Goal: Register for event/course

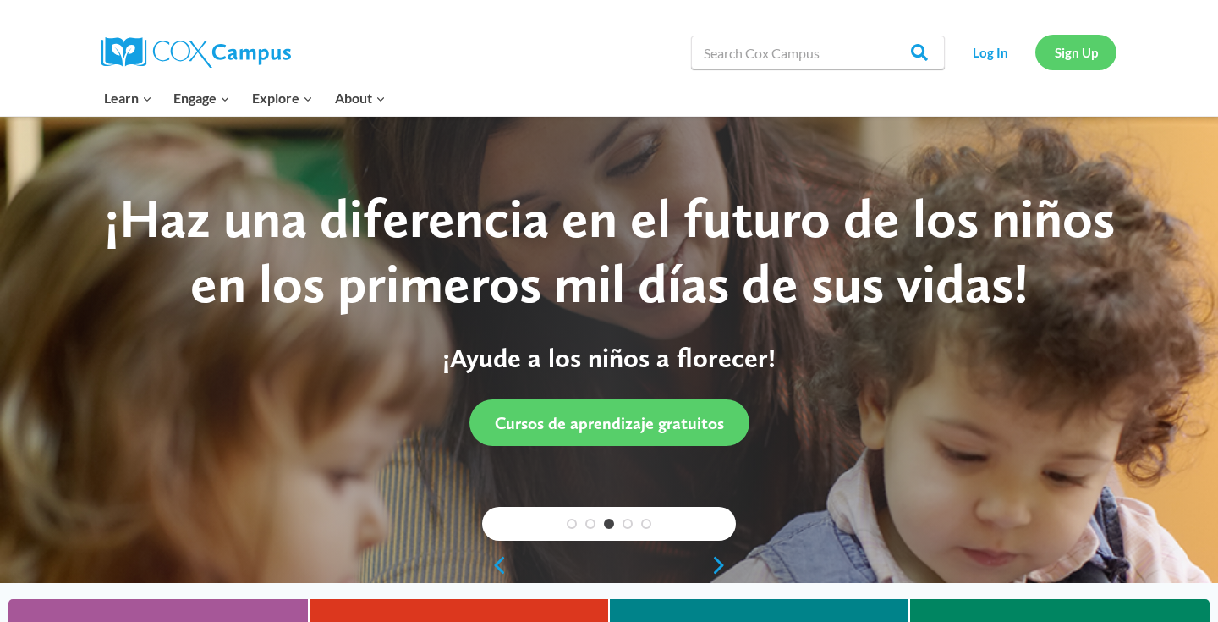
click at [1073, 59] on link "Sign Up" at bounding box center [1076, 52] width 81 height 35
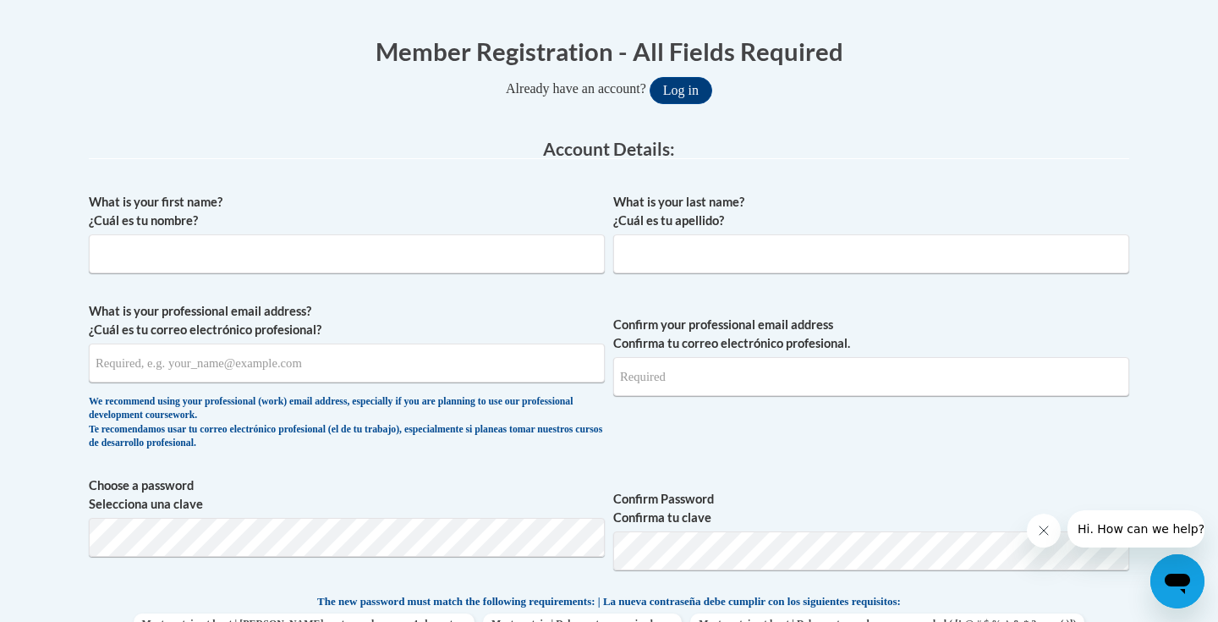
scroll to position [326, 0]
click at [146, 266] on input "What is your first name? ¿Cuál es tu nombre?" at bounding box center [347, 254] width 516 height 39
type input "[PERSON_NAME]"
type input "Croke"
type input "[EMAIL_ADDRESS][DOMAIN_NAME]"
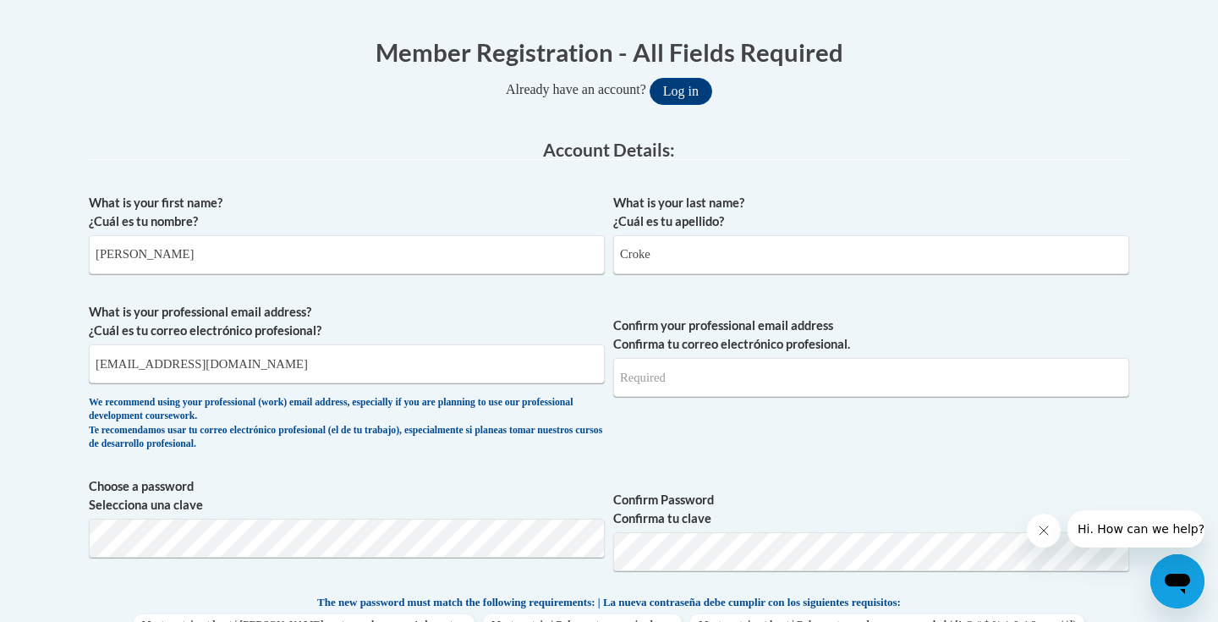
type input "[EMAIL_ADDRESS][DOMAIN_NAME]"
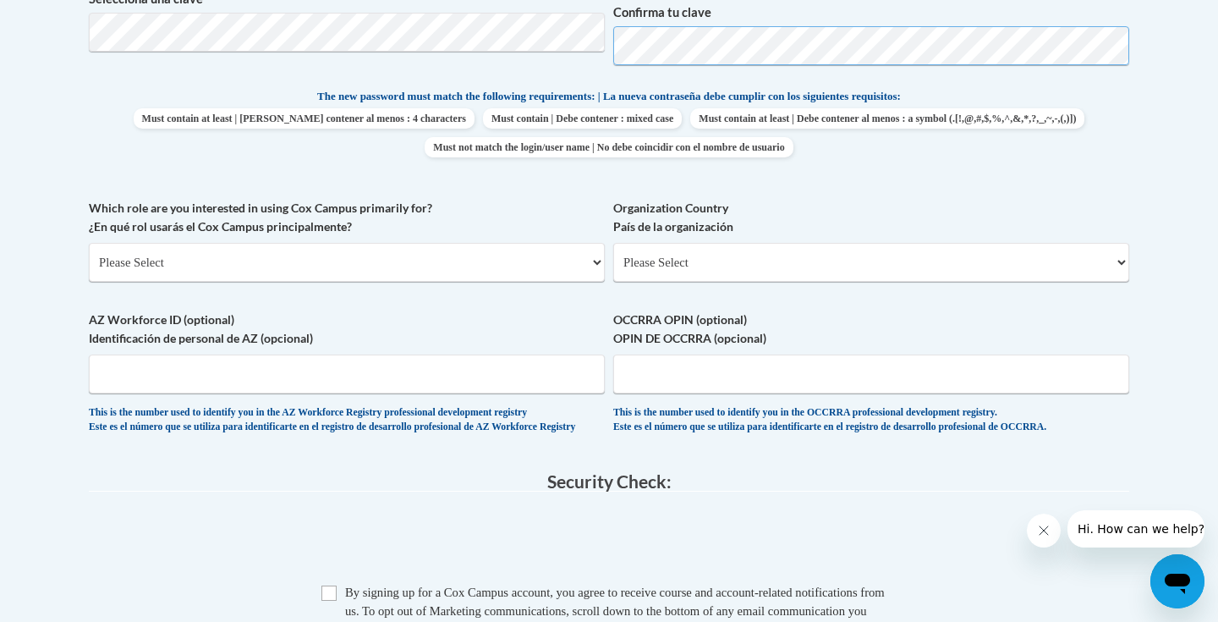
scroll to position [832, 0]
click at [546, 266] on select "Please Select College/University | Colegio/Universidad Community/Nonprofit Part…" at bounding box center [347, 261] width 516 height 39
select select "5a18ea06-2b54-4451-96f2-d152daf9eac5"
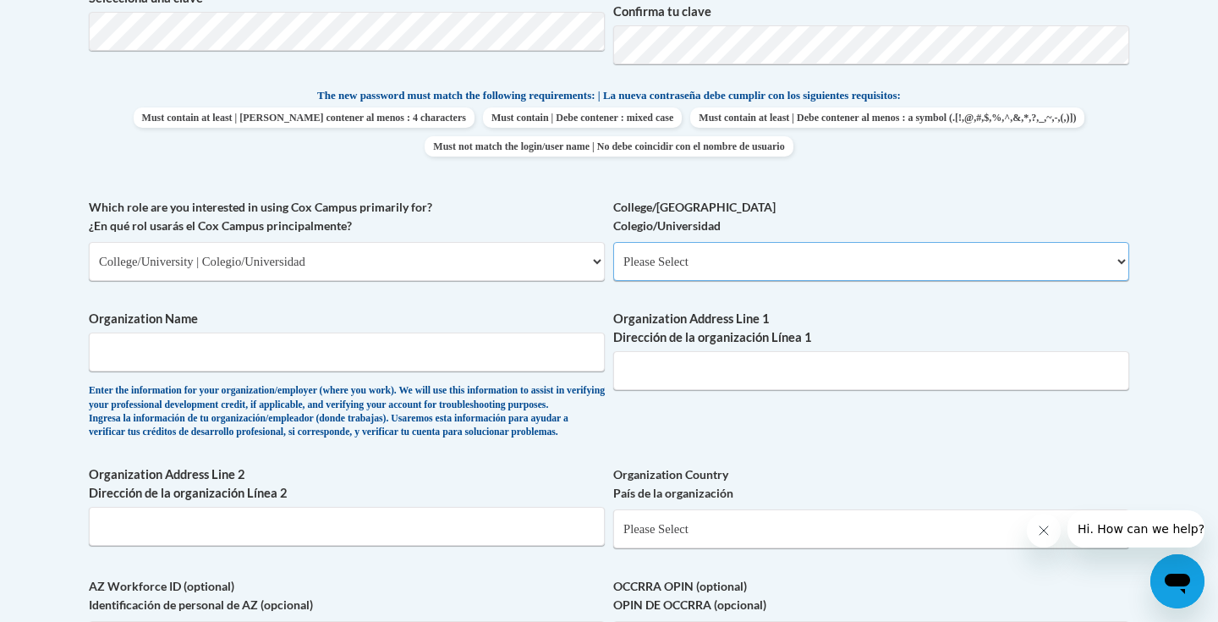
click at [660, 269] on select "Please Select College/University Staff | Empleado universitario College/Univers…" at bounding box center [871, 261] width 516 height 39
select select "99b32b07-cffc-426c-8bf6-0cd77760d84b"
click at [510, 371] on input "Organization Name" at bounding box center [347, 351] width 516 height 39
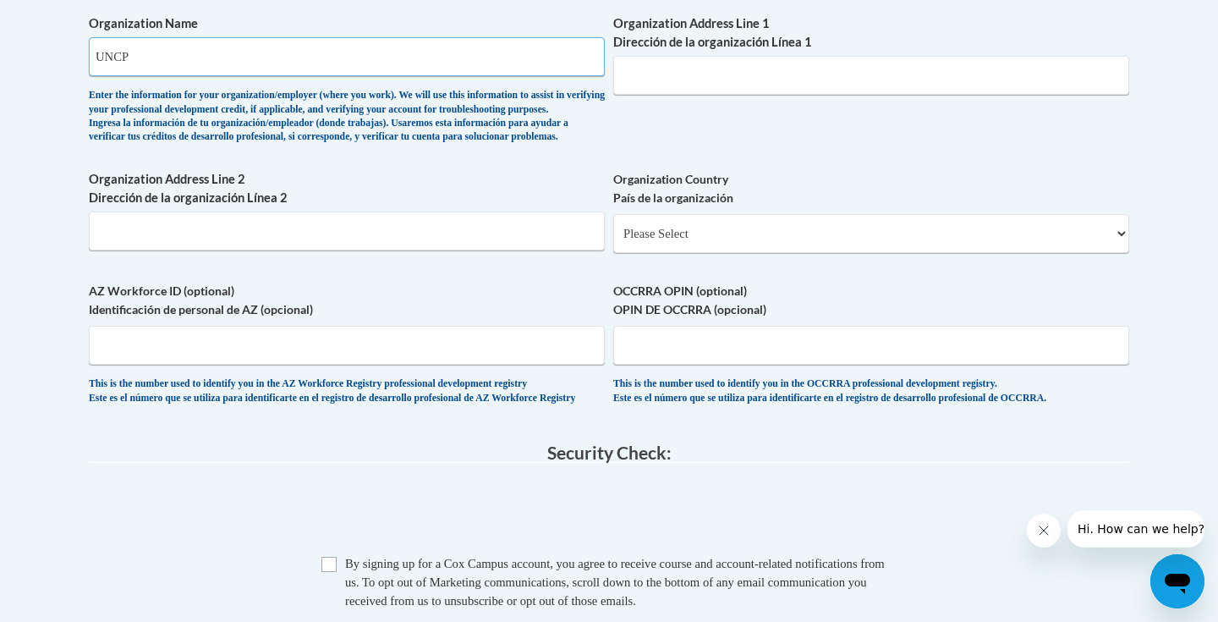
scroll to position [1136, 0]
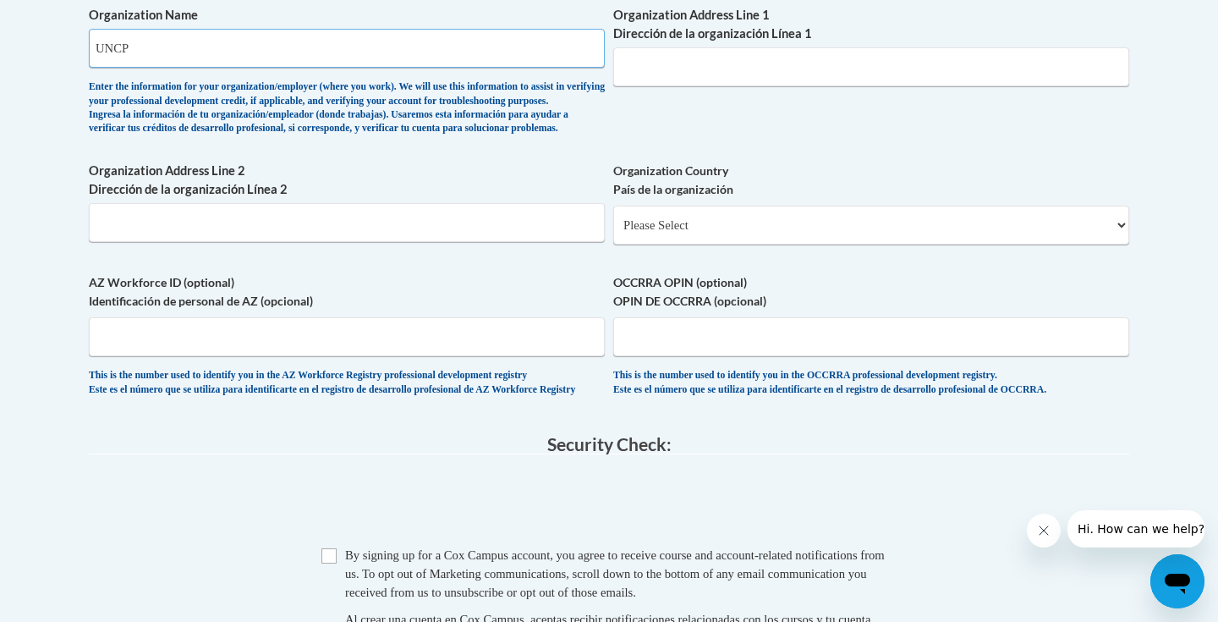
type input "UNCP"
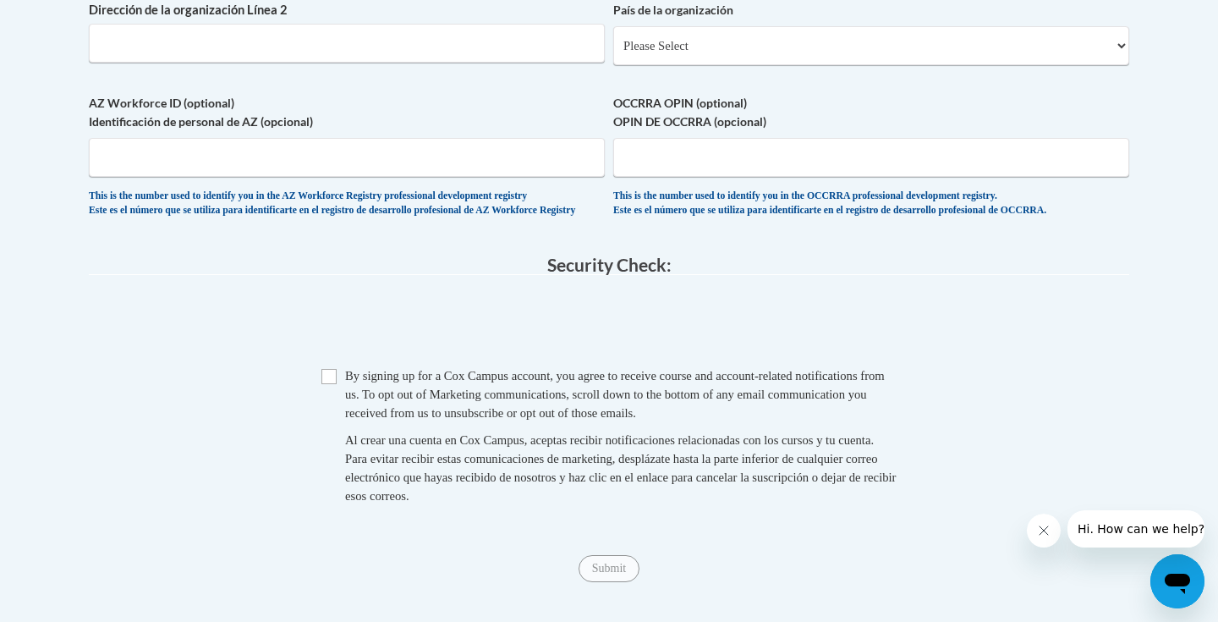
scroll to position [1316, 0]
click at [338, 423] on span "Checkbox By signing up for a [PERSON_NAME] Campus account, you agree to receive…" at bounding box center [608, 443] width 575 height 156
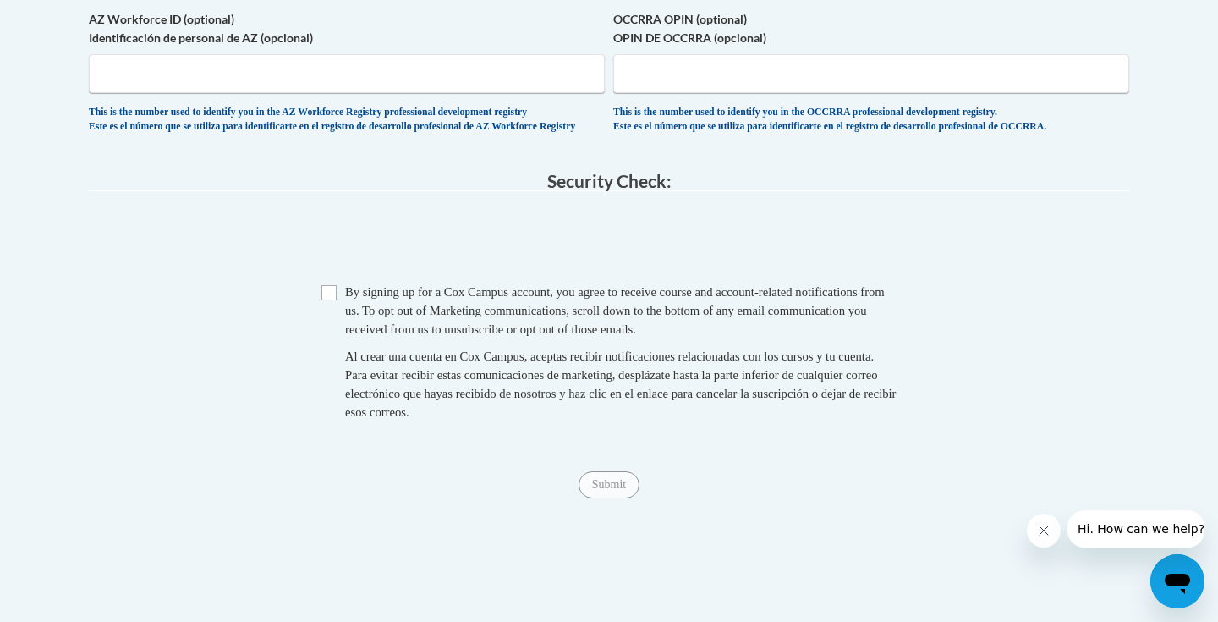
scroll to position [1411, 0]
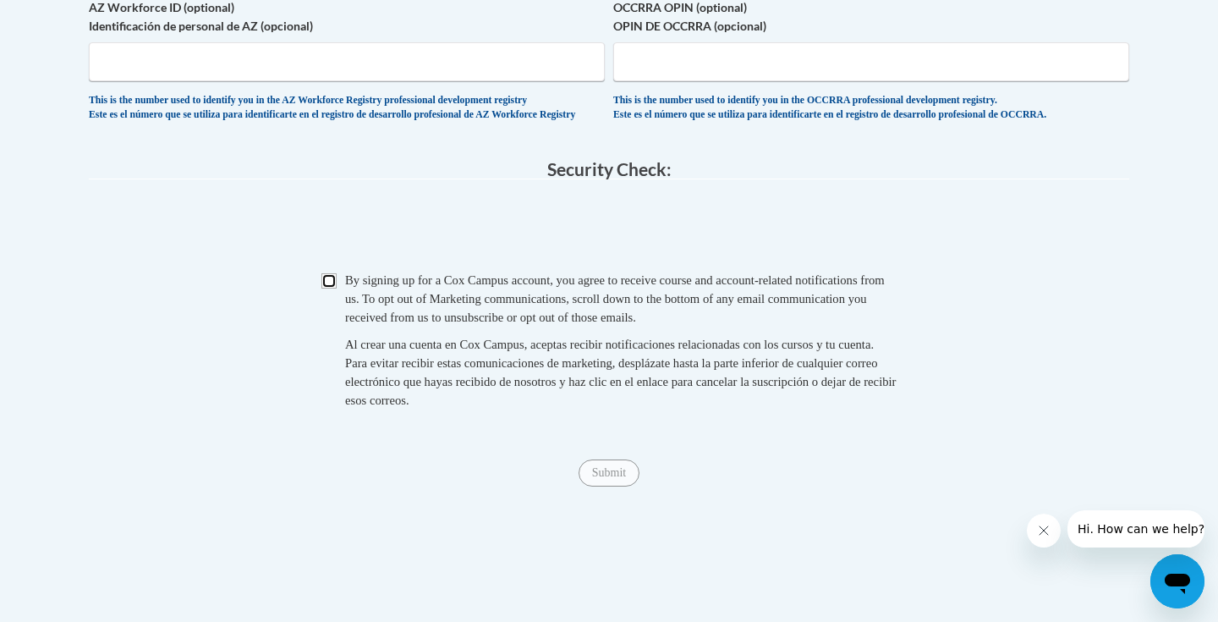
click at [324, 288] on input "Checkbox" at bounding box center [328, 280] width 15 height 15
checkbox input "true"
click at [605, 486] on input "Submit" at bounding box center [609, 472] width 61 height 27
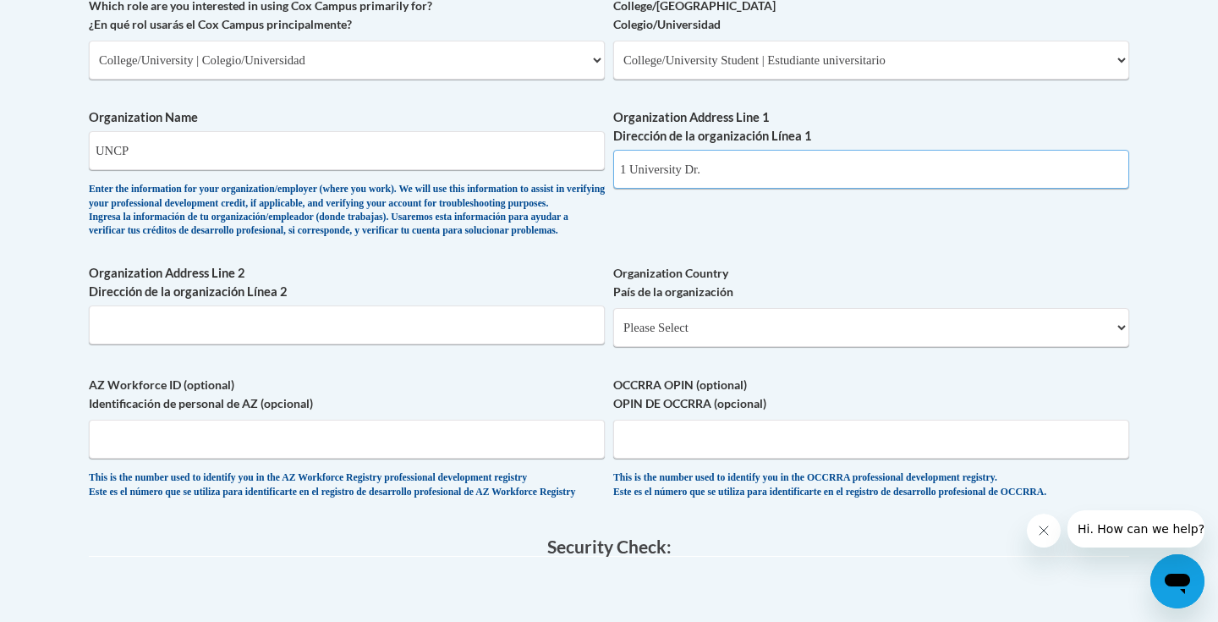
scroll to position [1035, 0]
type input "1 University Dr."
click at [679, 346] on select "Please Select [GEOGRAPHIC_DATA] | [GEOGRAPHIC_DATA] Outside of [GEOGRAPHIC_DATA…" at bounding box center [871, 326] width 516 height 39
select select "ad49bcad-a171-4b2e-b99c-48b446064914"
select select
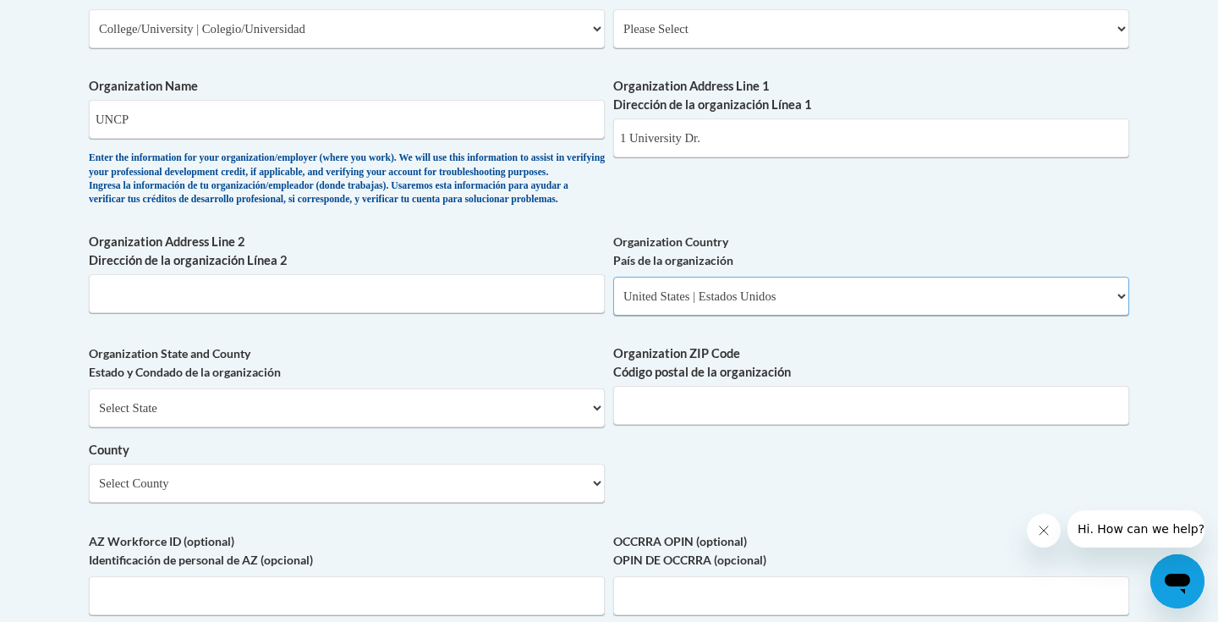
scroll to position [1079, 0]
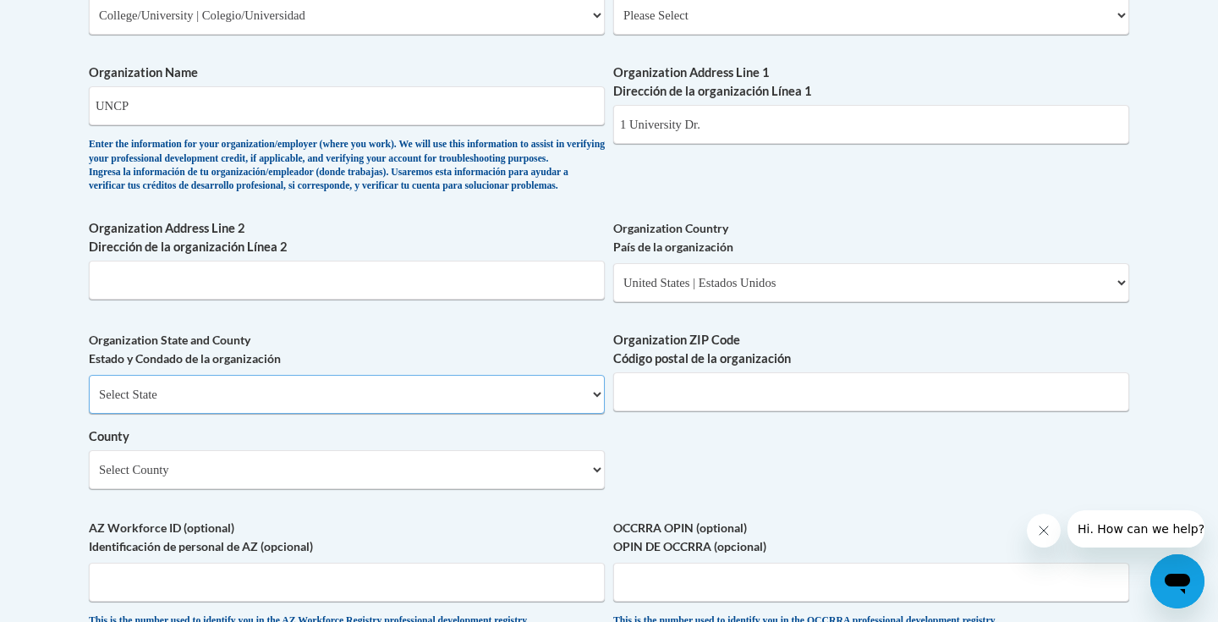
click at [496, 414] on select "Select State [US_STATE] [US_STATE] [US_STATE] [US_STATE] [US_STATE] [US_STATE] …" at bounding box center [347, 394] width 516 height 39
select select "[US_STATE]"
click at [670, 411] on input "Organization ZIP Code Código postal de la organización" at bounding box center [871, 391] width 516 height 39
type input "28372"
click at [561, 489] on select "Select County Alamance [PERSON_NAME] [PERSON_NAME] [PERSON_NAME] [PERSON_NAME] …" at bounding box center [347, 469] width 516 height 39
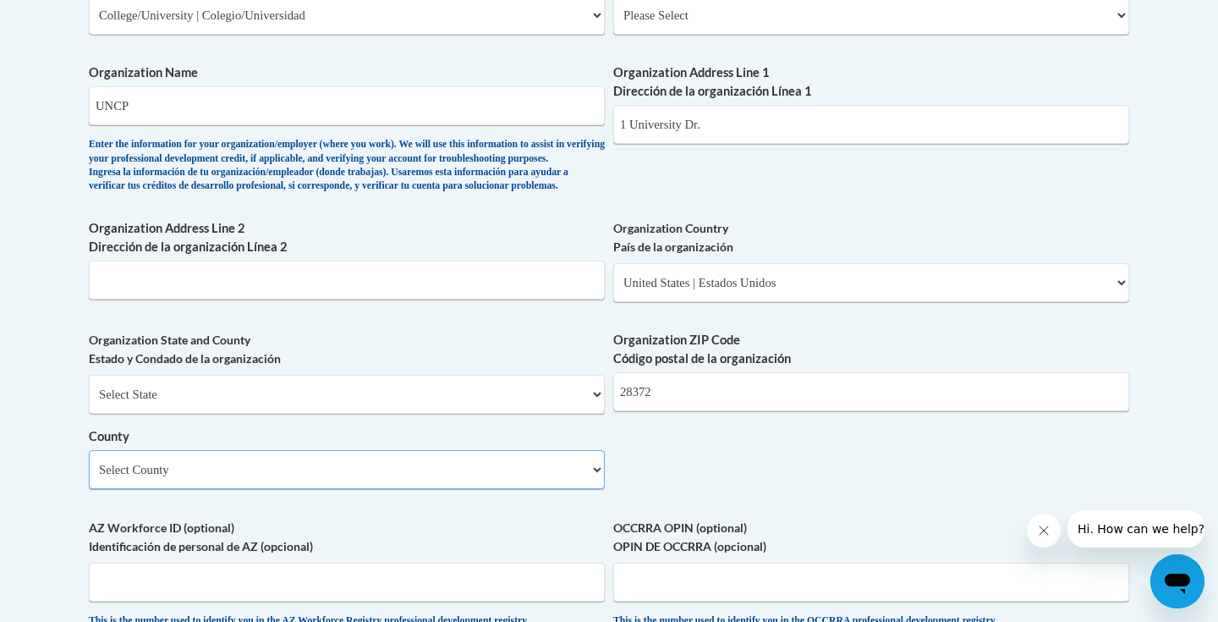
select select "[PERSON_NAME]"
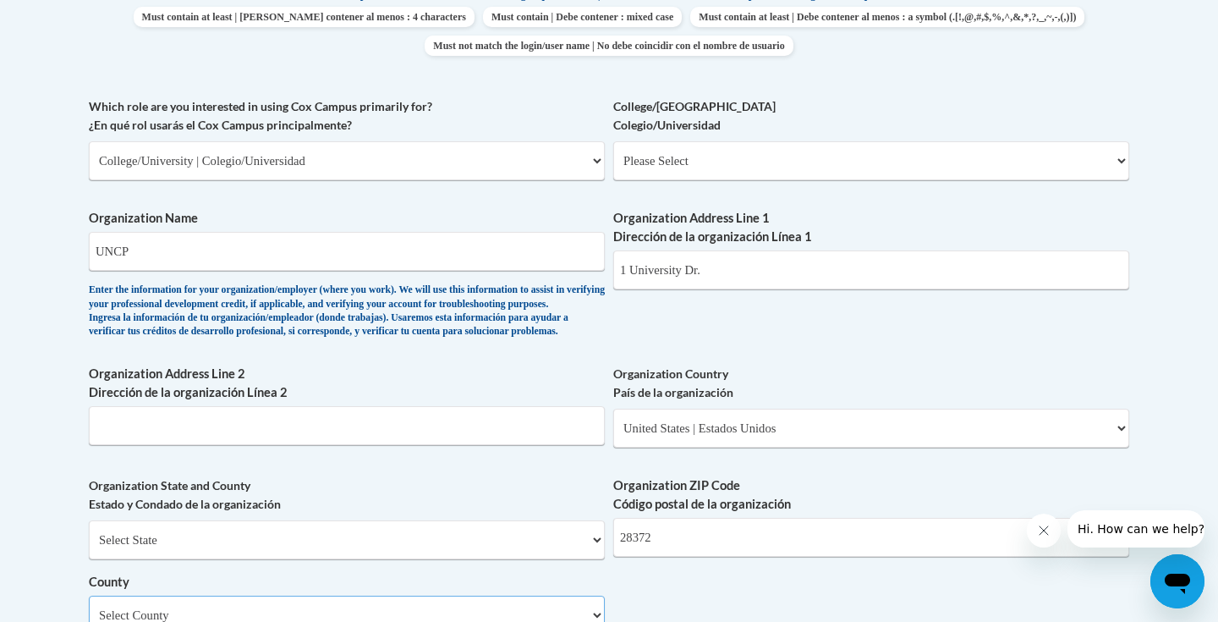
scroll to position [788, 0]
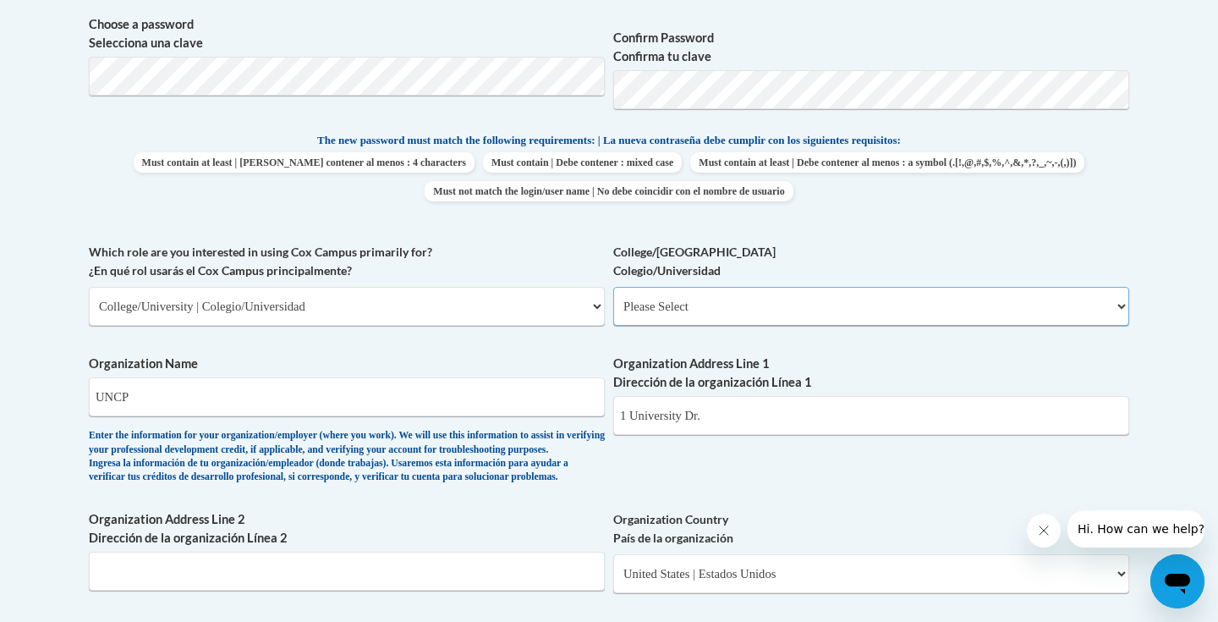
click at [745, 309] on select "Please Select College/University Staff | Empleado universitario College/Univers…" at bounding box center [871, 306] width 516 height 39
select select "99b32b07-cffc-426c-8bf6-0cd77760d84b"
select select "null"
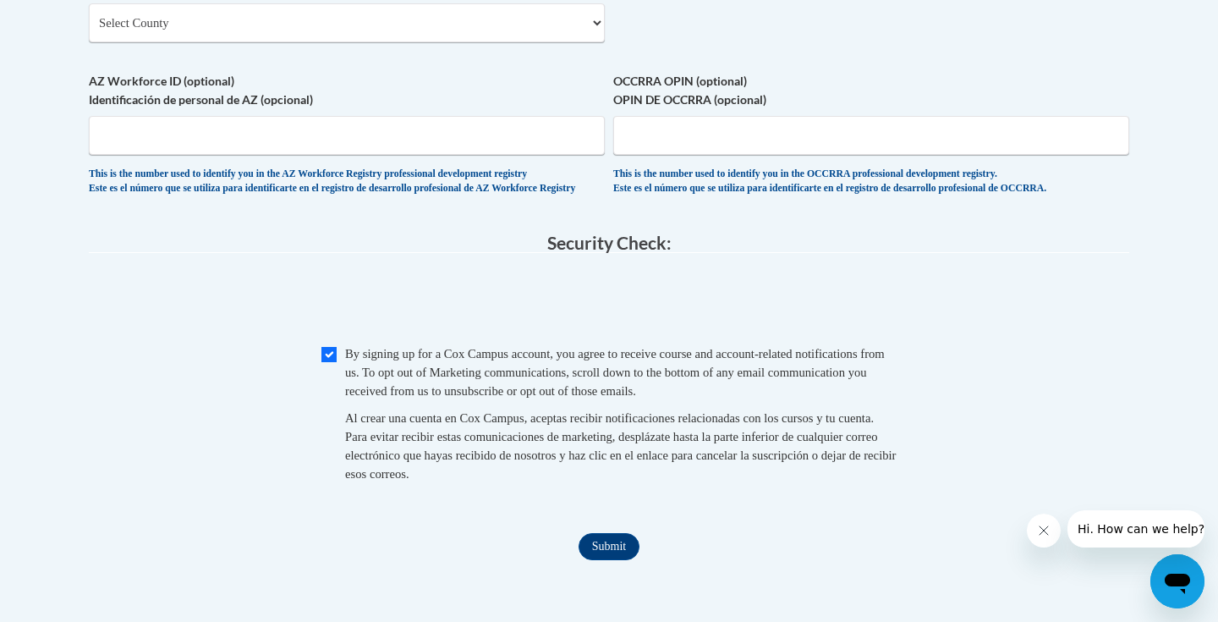
scroll to position [1920, 0]
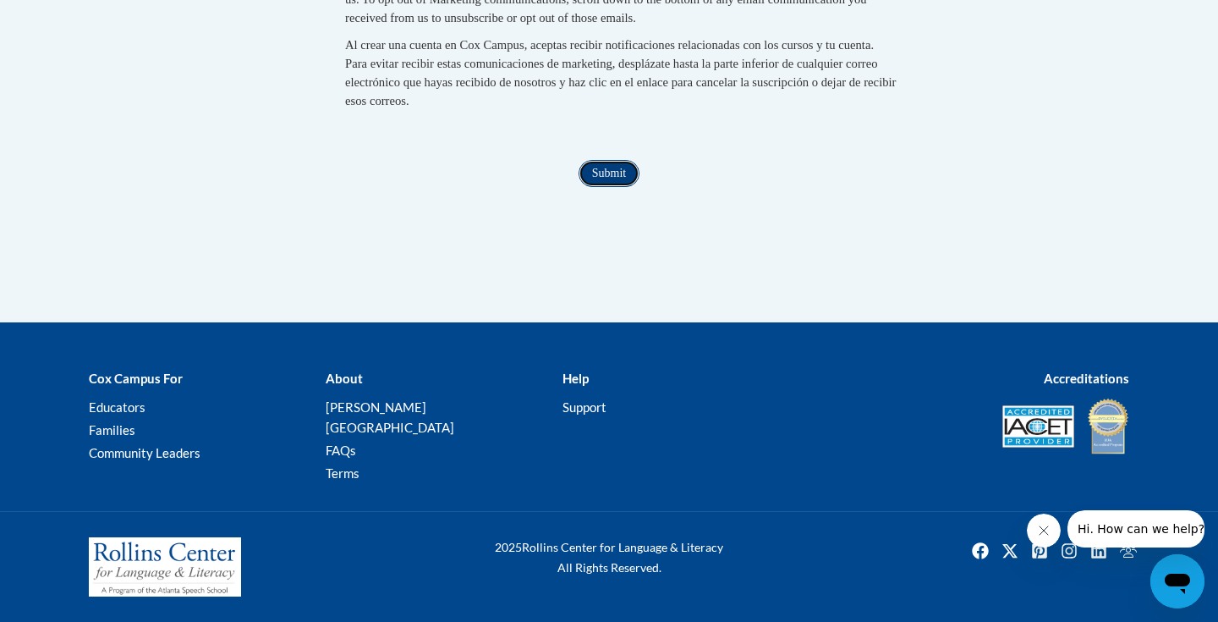
click at [602, 187] on input "Submit" at bounding box center [609, 173] width 61 height 27
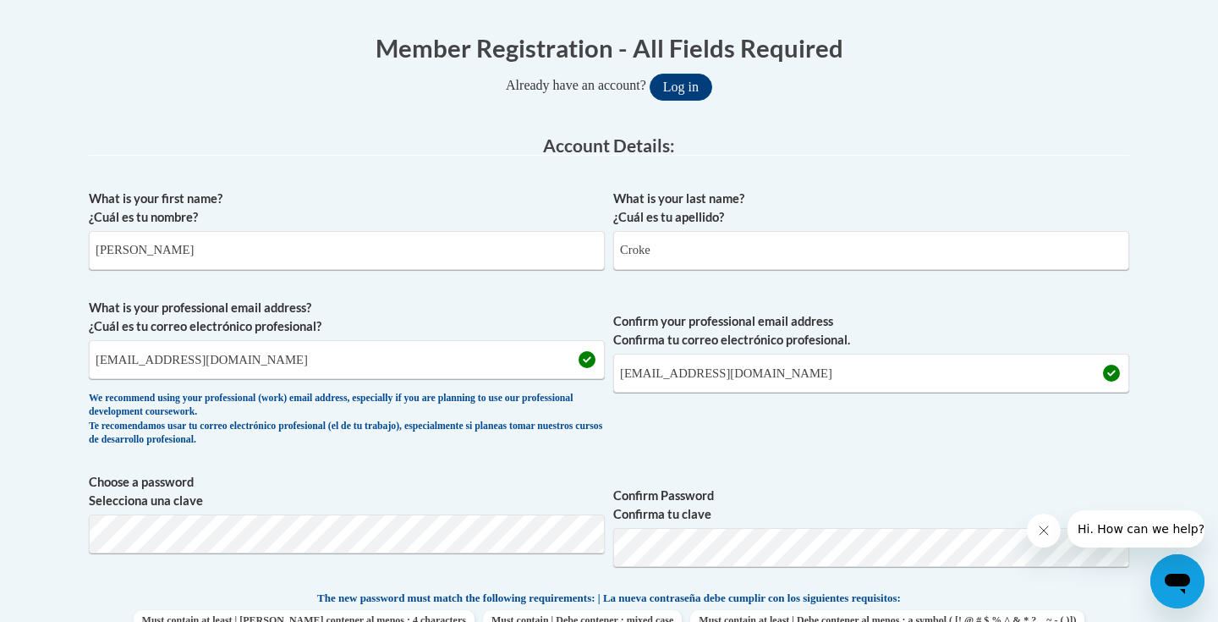
scroll to position [0, 0]
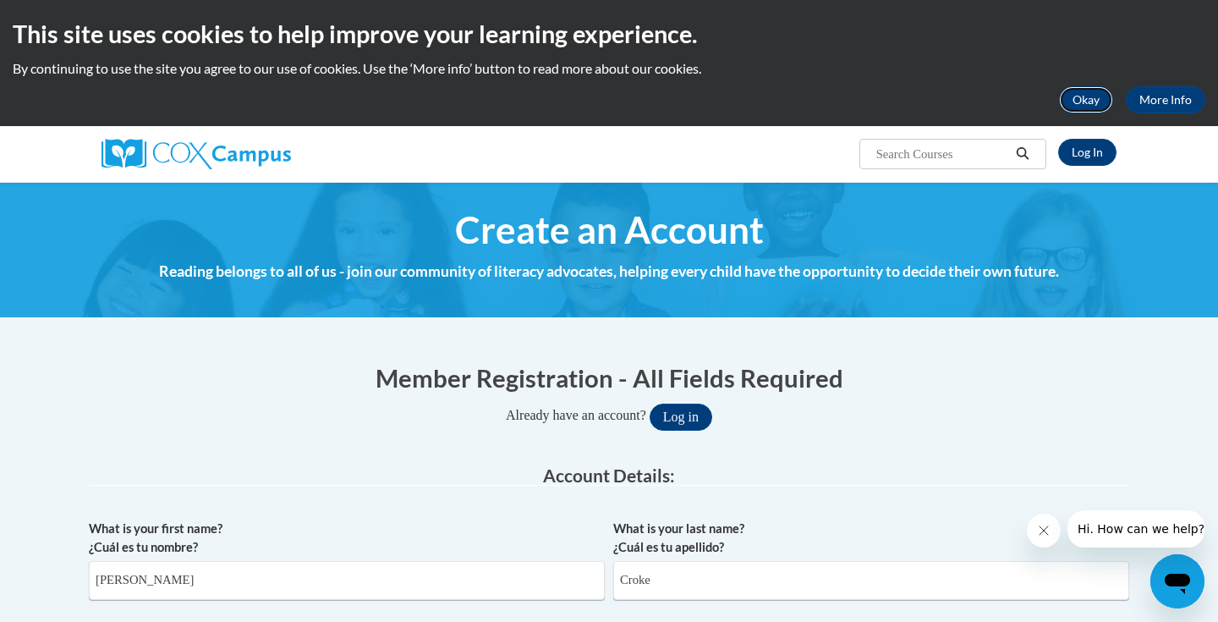
click at [1101, 94] on button "Okay" at bounding box center [1086, 99] width 54 height 27
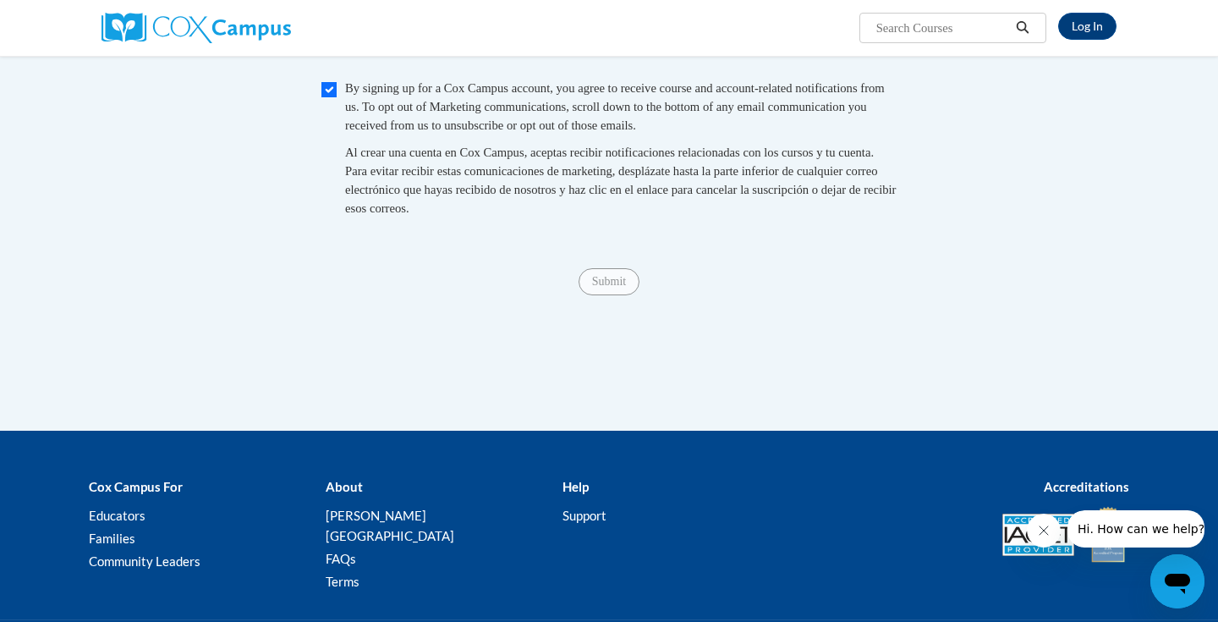
scroll to position [1793, 0]
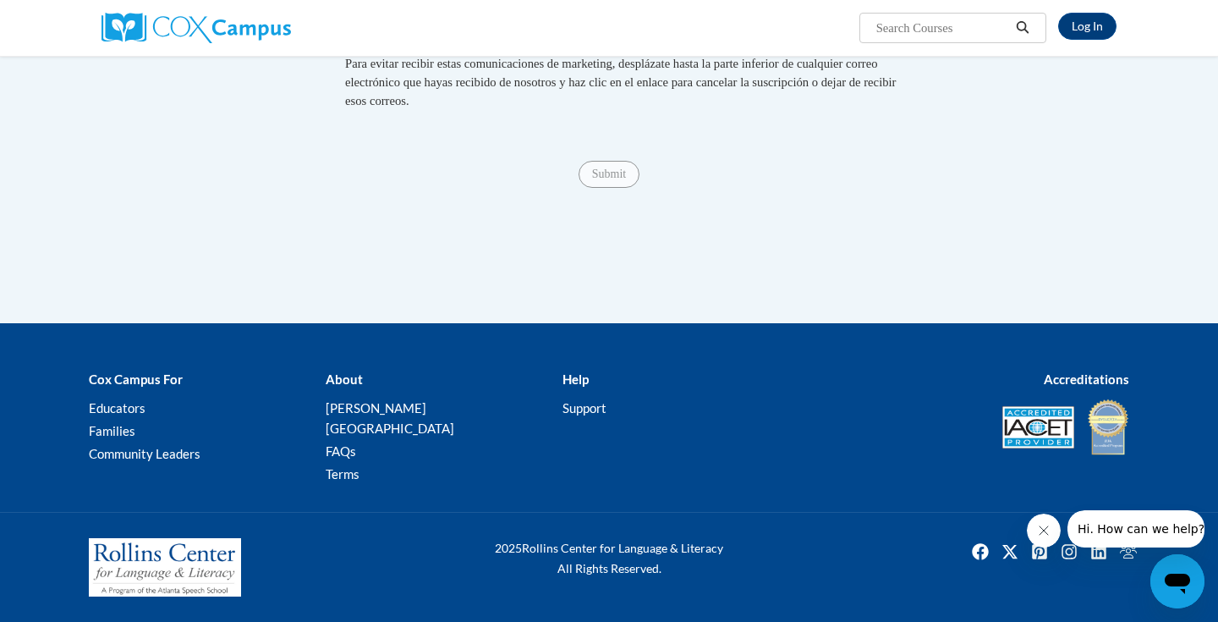
click at [607, 148] on fieldset "Security Check: Enter the security code + = TextBox Checkbox" at bounding box center [609, 4] width 1041 height 288
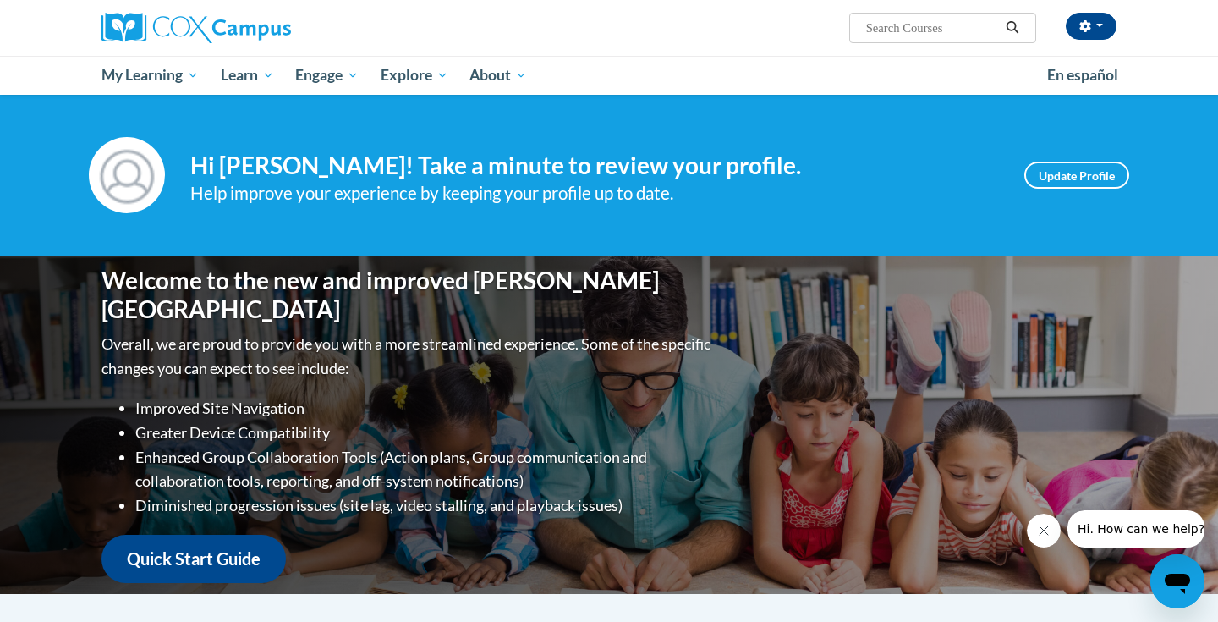
click at [878, 36] on input "Search..." at bounding box center [932, 28] width 135 height 20
type input "teaching writing to k-3"
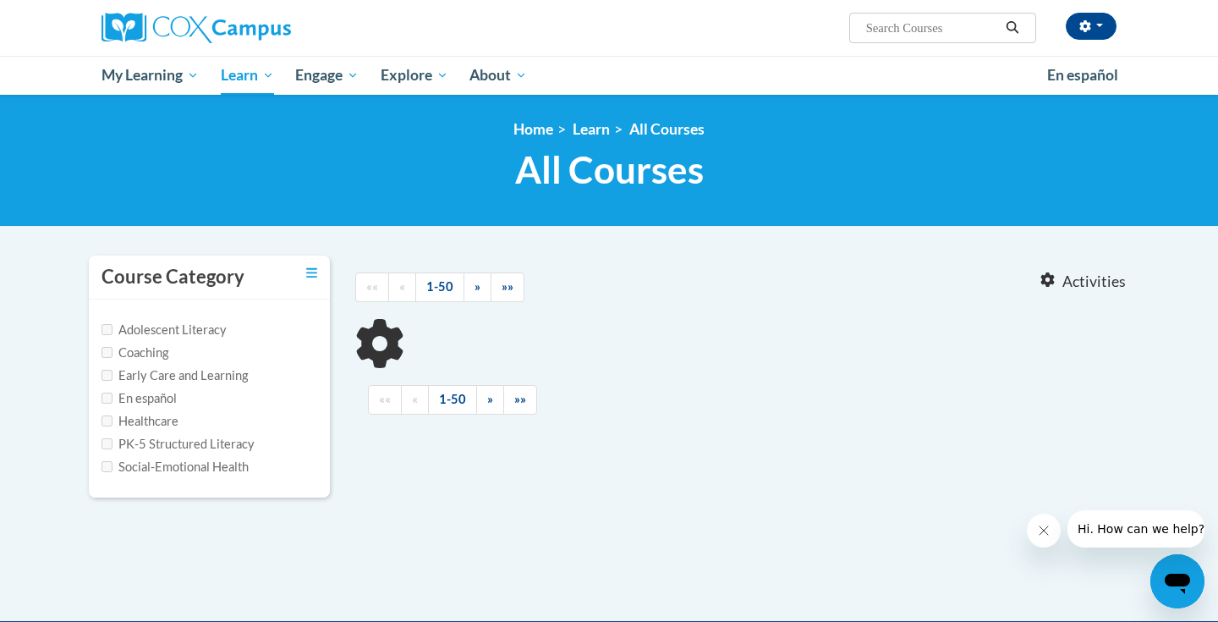
type input "teaching writing to k-3"
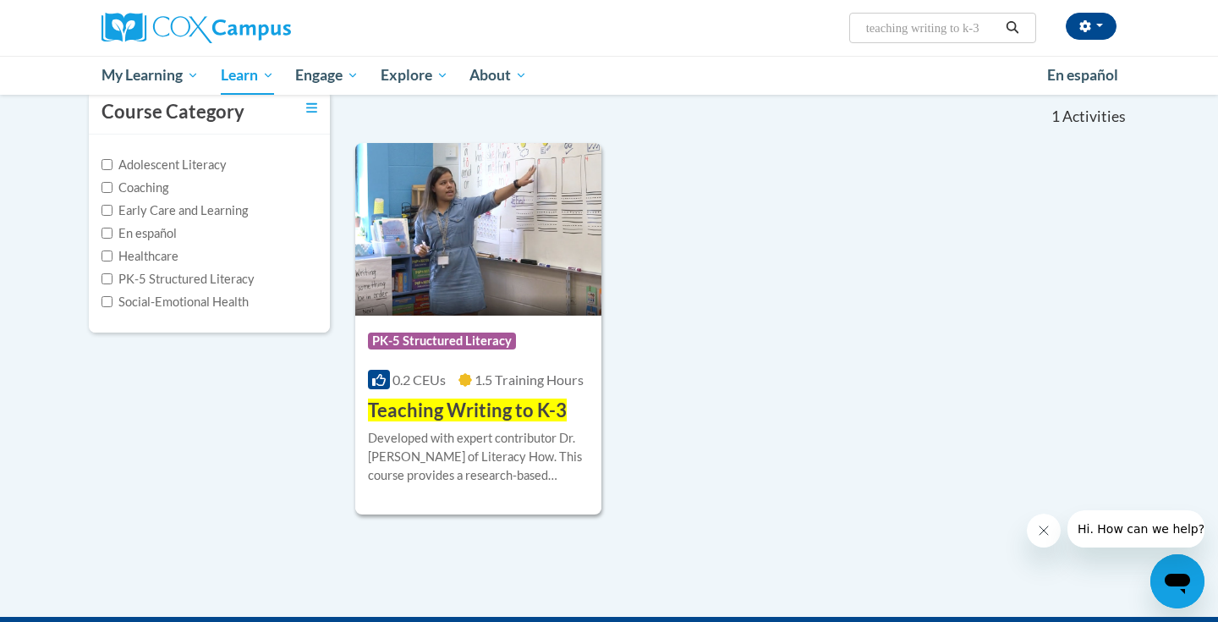
scroll to position [110, 0]
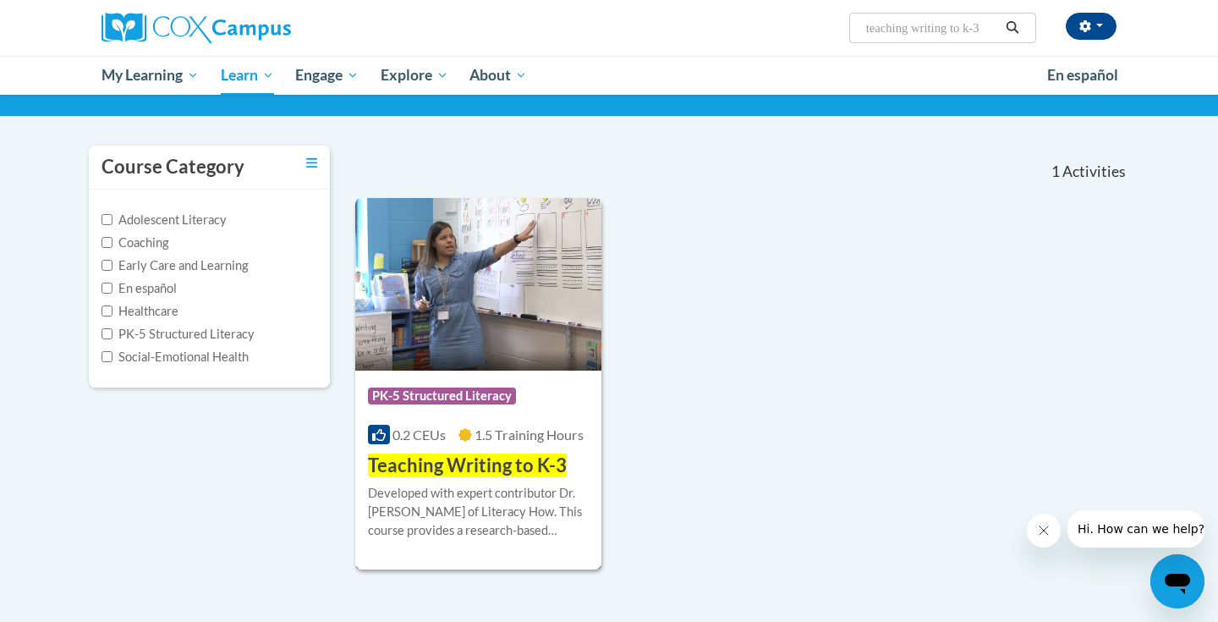
click at [558, 381] on div "Course Category: PK-5 Structured Literacy" at bounding box center [478, 398] width 221 height 38
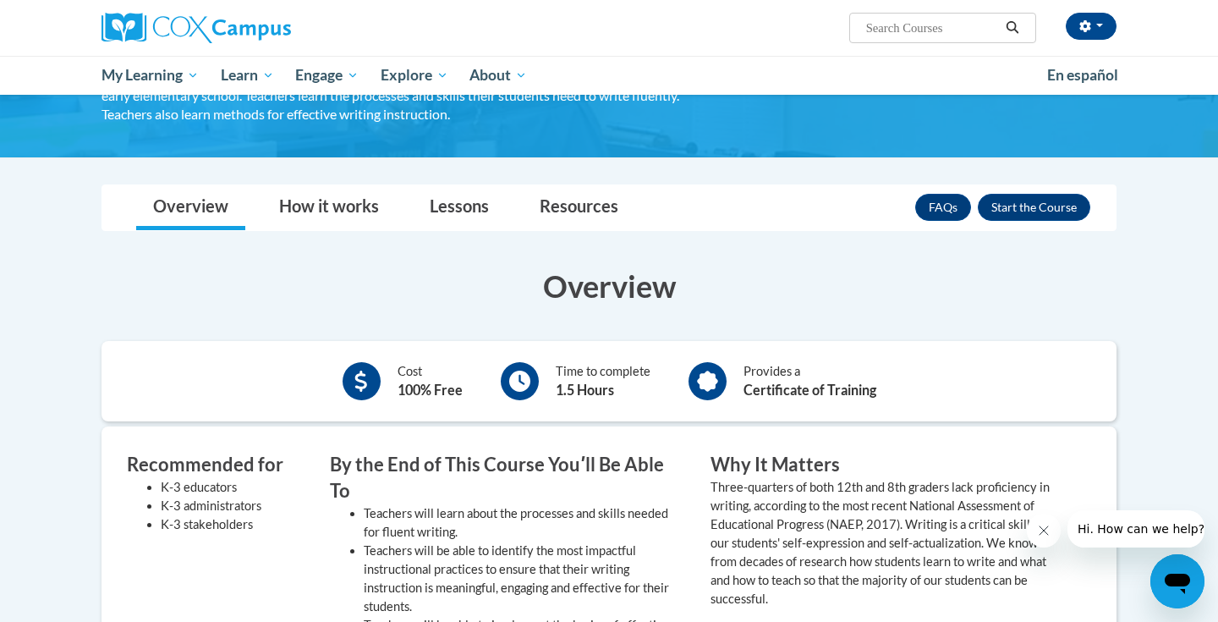
scroll to position [168, 0]
